Goal: Transaction & Acquisition: Purchase product/service

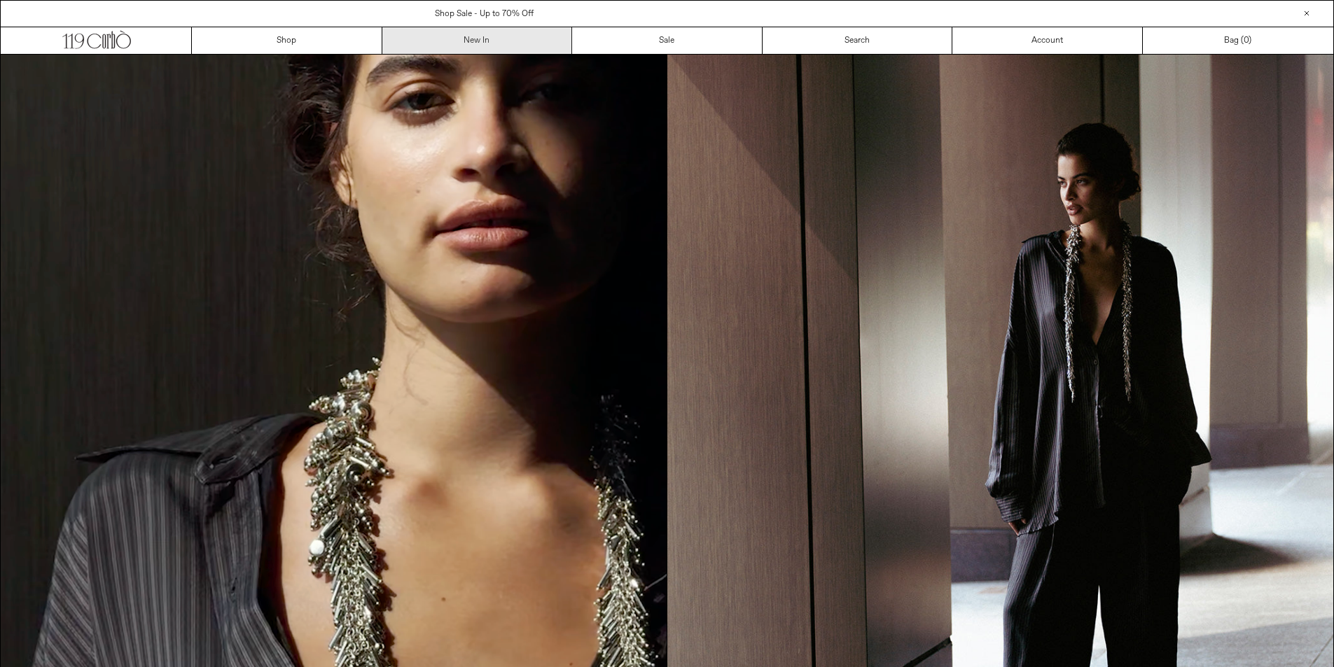
click at [548, 43] on link "New In" at bounding box center [477, 40] width 190 height 27
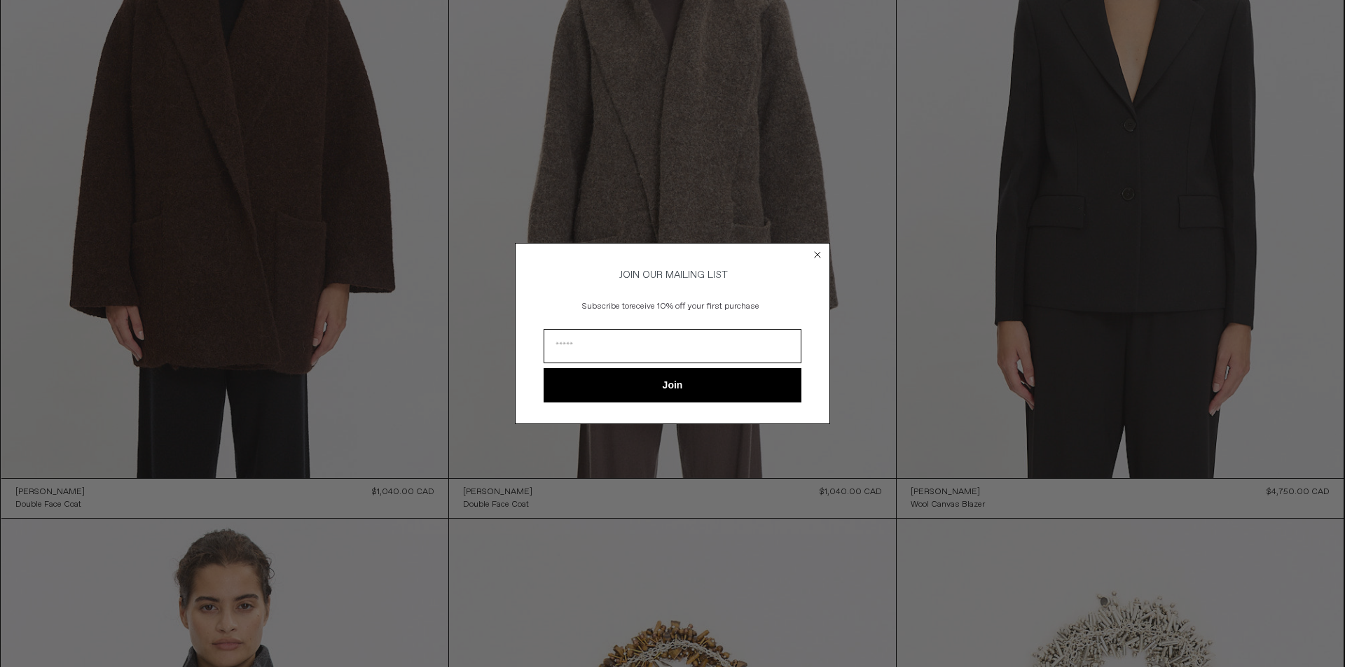
click at [810, 249] on form "JOIN OUR MAILING LIST Subscribe to receive 10% off your first purchase Join ***…" at bounding box center [672, 333] width 315 height 181
click at [819, 249] on circle "Close dialog" at bounding box center [817, 255] width 13 height 13
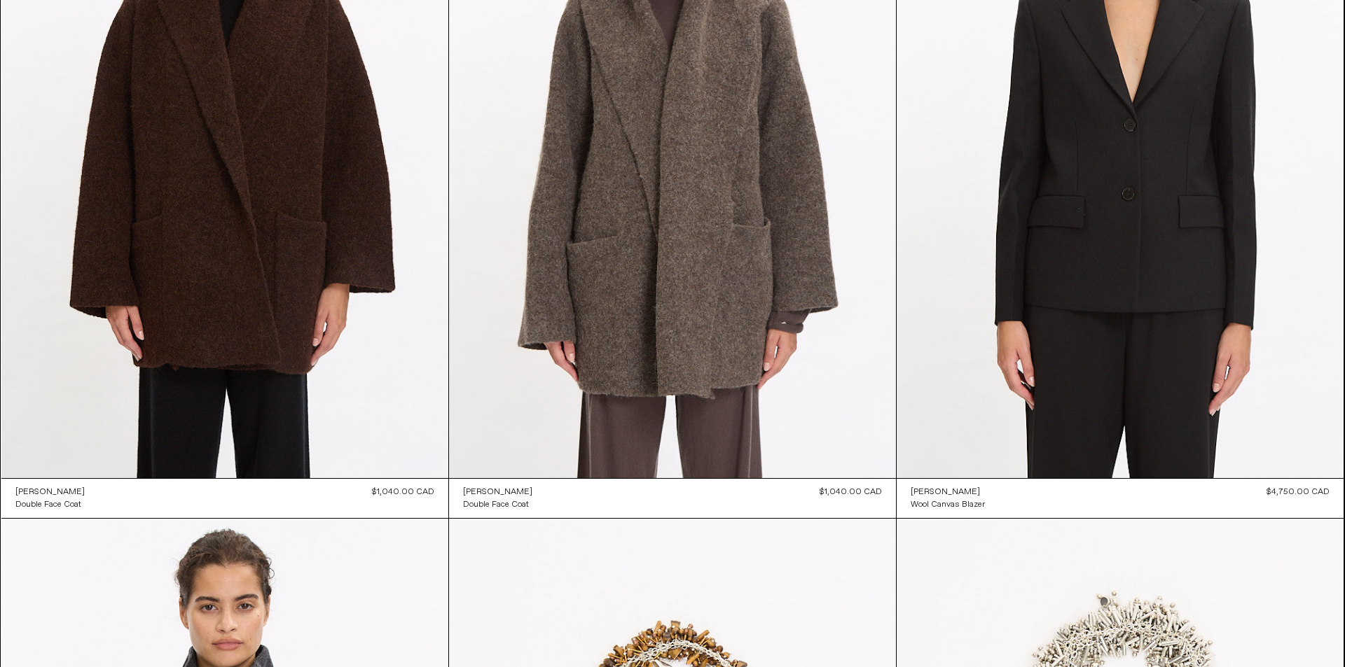
click at [814, 269] on icon "Close dialog" at bounding box center [817, 276] width 14 height 14
click at [816, 270] on circle "Close dialog" at bounding box center [817, 276] width 13 height 13
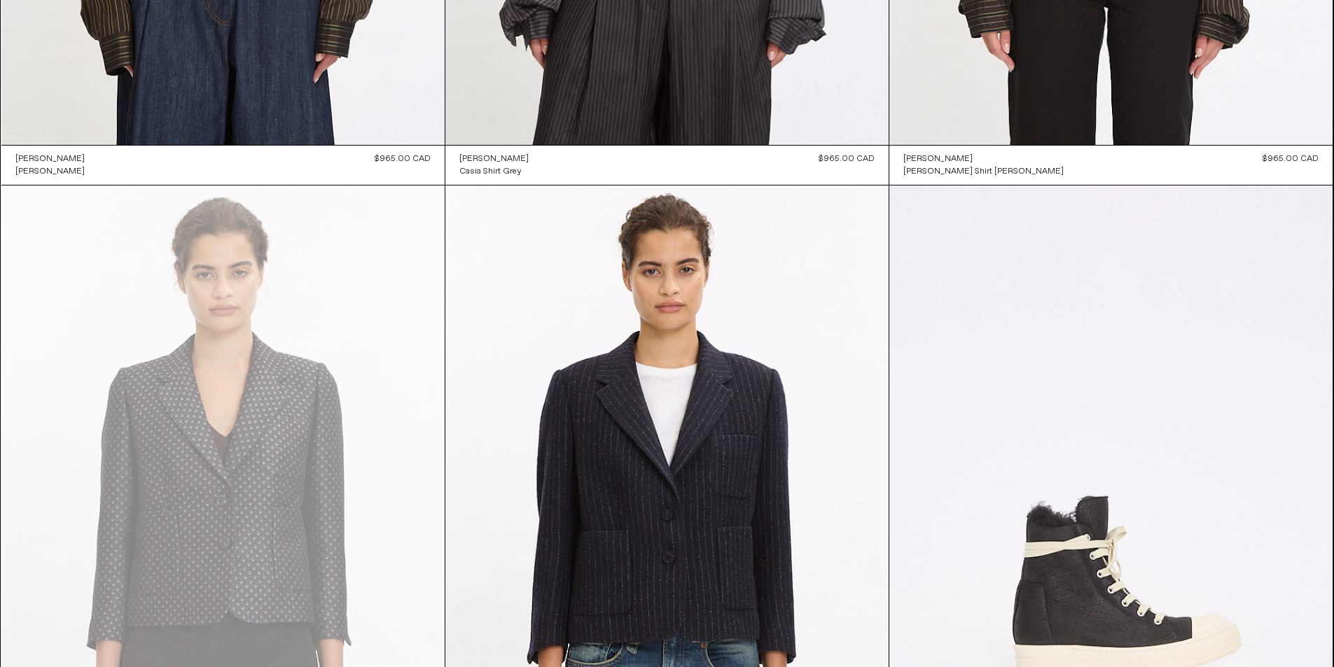
scroll to position [3712, 0]
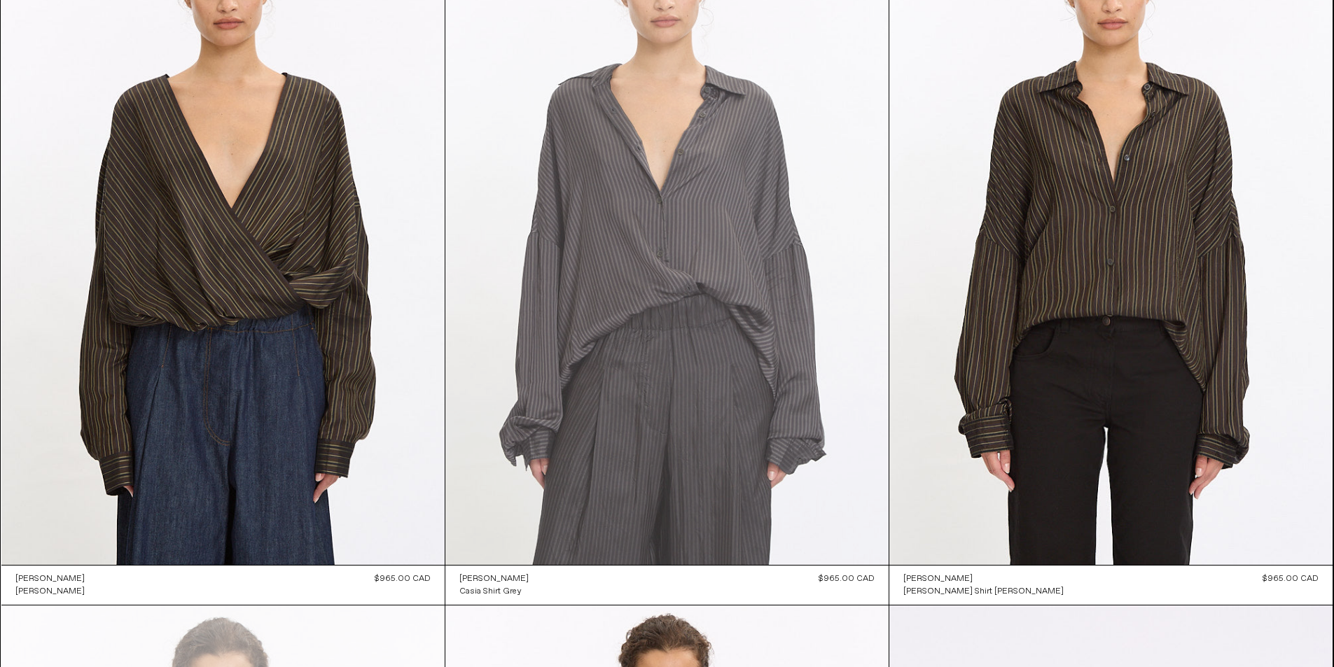
click at [697, 399] on at bounding box center [666, 232] width 443 height 665
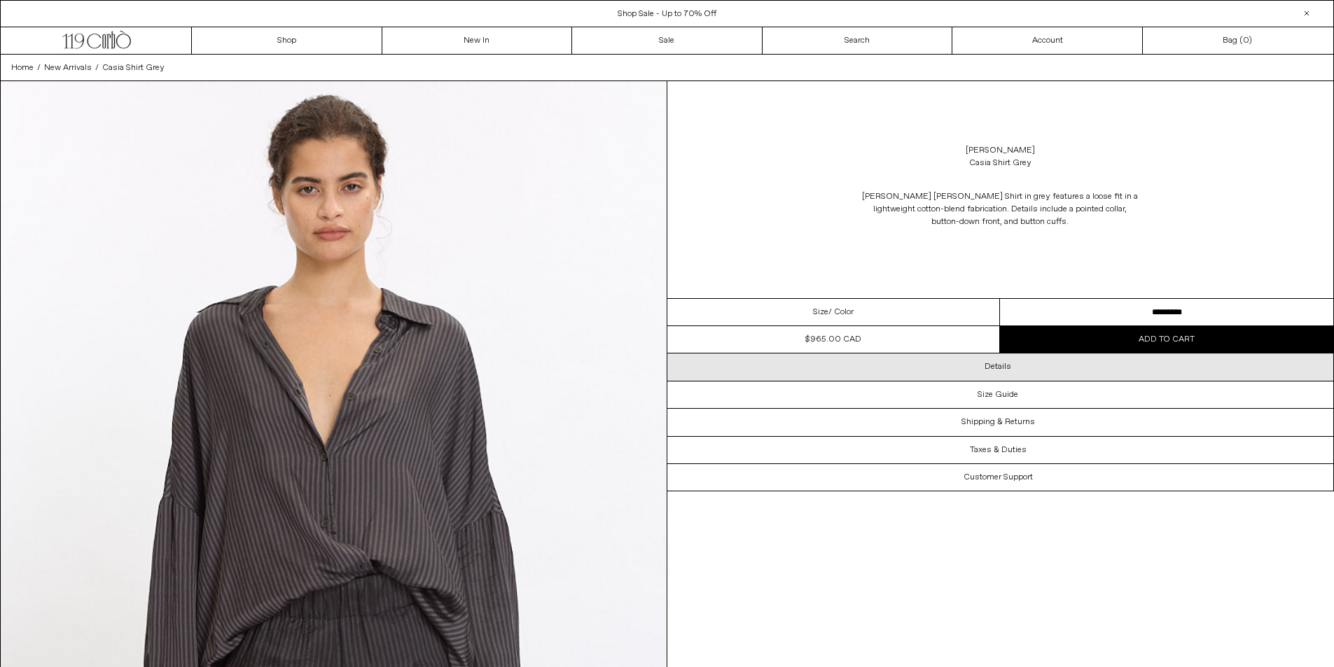
click at [1004, 366] on h3 "Details" at bounding box center [998, 367] width 27 height 10
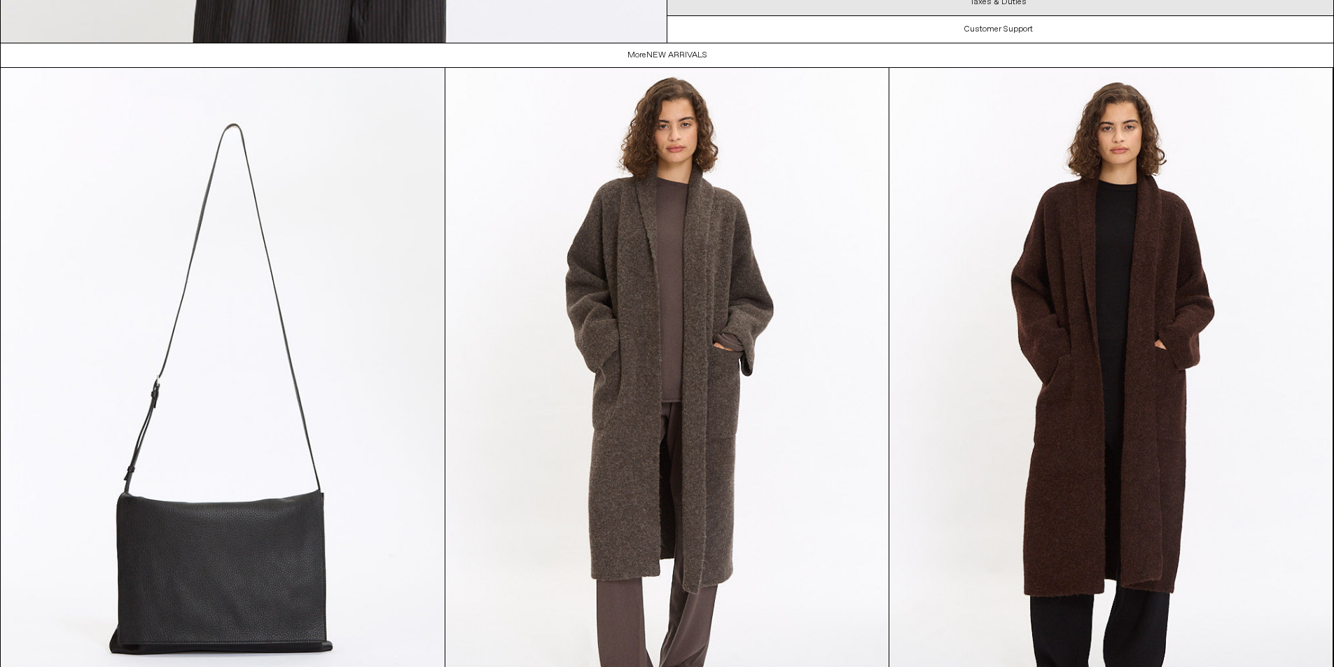
scroll to position [4390, 0]
